Goal: Use online tool/utility: Utilize a website feature to perform a specific function

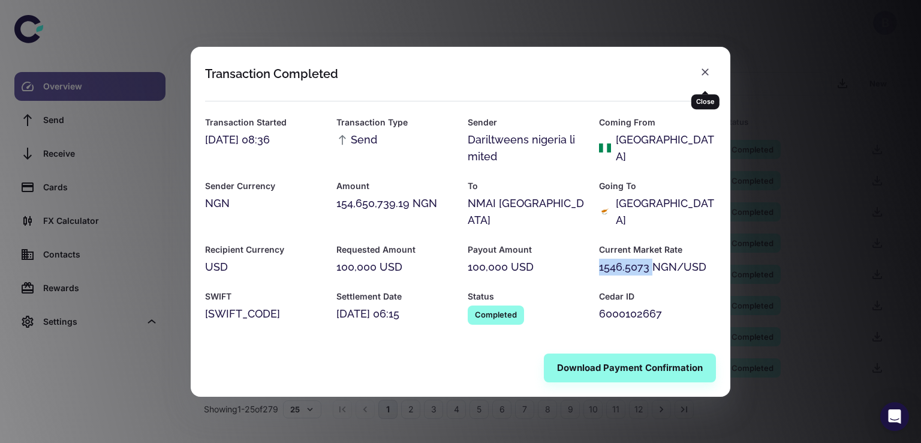
click at [707, 78] on icon "button" at bounding box center [705, 72] width 12 height 12
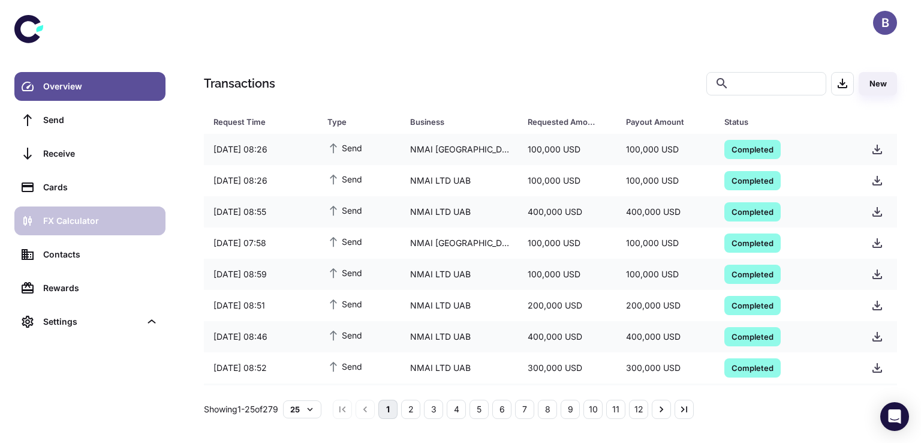
click at [62, 224] on div "FX Calculator" at bounding box center [100, 220] width 115 height 13
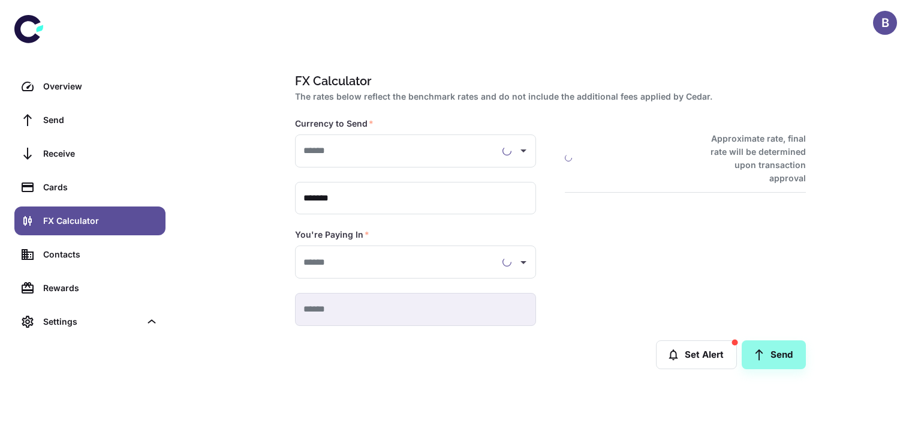
type input "**********"
